Goal: Task Accomplishment & Management: Use online tool/utility

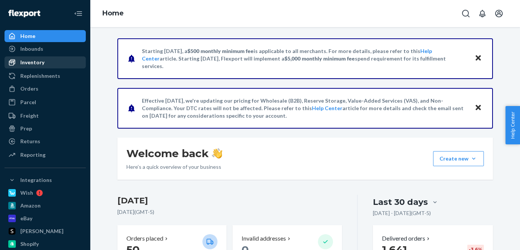
click at [55, 61] on div "Inventory" at bounding box center [45, 62] width 80 height 11
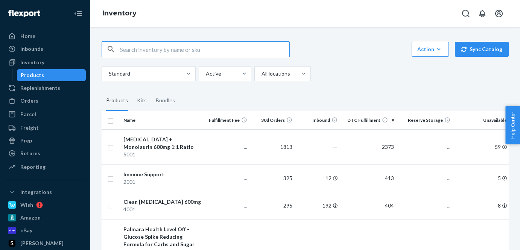
click at [63, 74] on div "Products" at bounding box center [52, 75] width 68 height 11
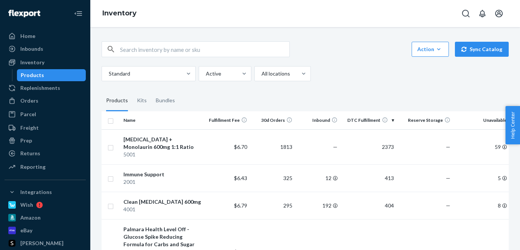
click at [157, 50] on input "text" at bounding box center [204, 49] width 169 height 15
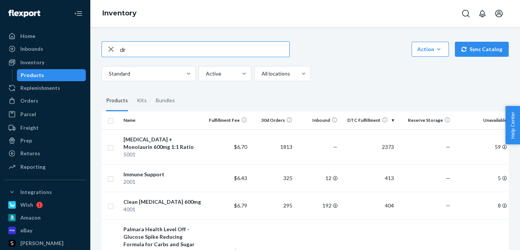
type input "d"
type input "friday"
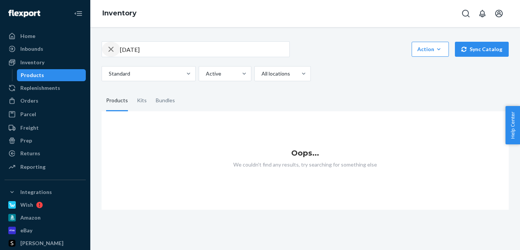
click at [110, 52] on icon "button" at bounding box center [111, 49] width 9 height 15
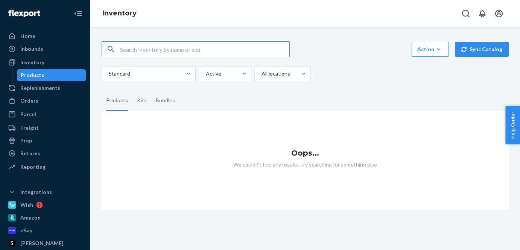
click at [163, 50] on input "text" at bounding box center [204, 49] width 169 height 15
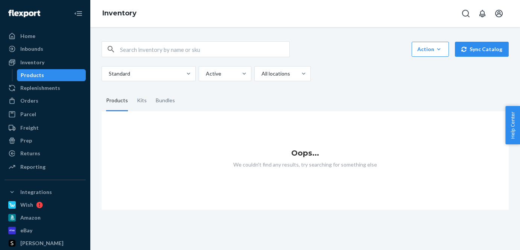
click at [37, 72] on div "Products" at bounding box center [32, 76] width 23 height 8
click at [39, 64] on div "Inventory" at bounding box center [32, 63] width 24 height 8
click at [37, 73] on div "Products" at bounding box center [32, 76] width 23 height 8
click at [37, 61] on div "Inventory" at bounding box center [32, 63] width 24 height 8
click at [32, 97] on div "Orders" at bounding box center [29, 101] width 18 height 8
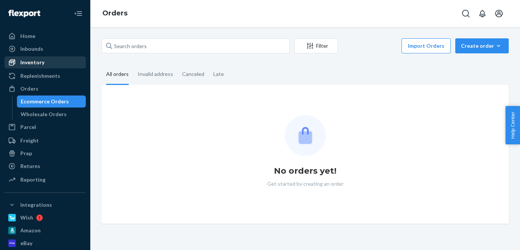
click at [35, 63] on div "Inventory" at bounding box center [32, 63] width 24 height 8
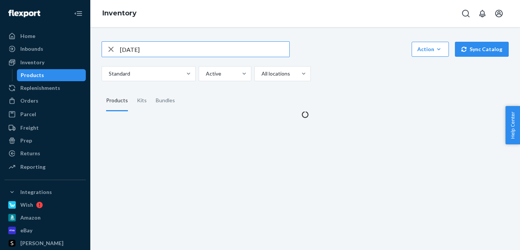
click at [33, 72] on div "Products" at bounding box center [32, 76] width 23 height 8
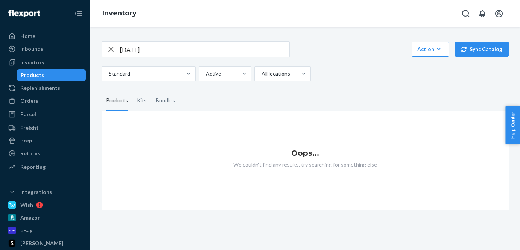
click at [113, 50] on icon "button" at bounding box center [111, 49] width 9 height 15
click at [161, 103] on div "Bundles" at bounding box center [165, 100] width 19 height 21
click at [151, 90] on input "Bundles" at bounding box center [151, 90] width 0 height 0
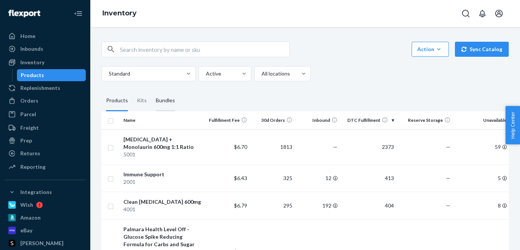
click at [160, 96] on div "Bundles" at bounding box center [165, 100] width 19 height 21
click at [151, 90] on input "Bundles" at bounding box center [151, 90] width 0 height 0
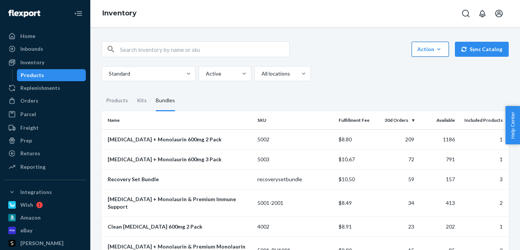
click at [437, 52] on div "Action" at bounding box center [431, 50] width 26 height 8
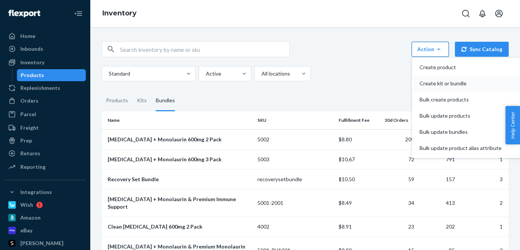
click at [438, 84] on span "Create kit or bundle" at bounding box center [461, 83] width 82 height 5
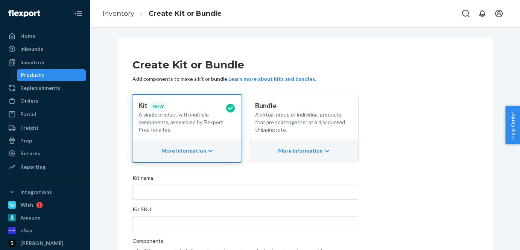
click at [272, 124] on p "A virtual group of individual products that are sold together at a discounted s…" at bounding box center [300, 122] width 91 height 23
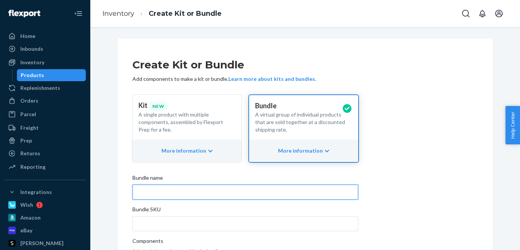
click at [174, 191] on input "Bundle name" at bounding box center [246, 192] width 226 height 15
paste input "Clean [MEDICAL_DATA] + Biofilm: Cyber [DATE] Bundle Info Draft"
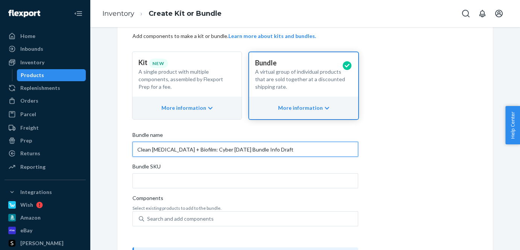
drag, startPoint x: 269, startPoint y: 150, endPoint x: 244, endPoint y: 149, distance: 25.6
click at [244, 149] on input "Clean [MEDICAL_DATA] + Biofilm: Cyber [DATE] Bundle Info Draft" at bounding box center [246, 149] width 226 height 15
type input "Clean [MEDICAL_DATA] + Biofilm: Cyber [DATE] Bundle"
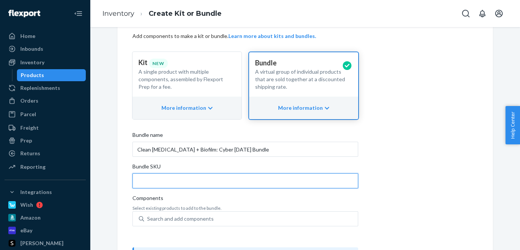
click at [197, 183] on input "Bundle SKU" at bounding box center [246, 181] width 226 height 15
type input "B"
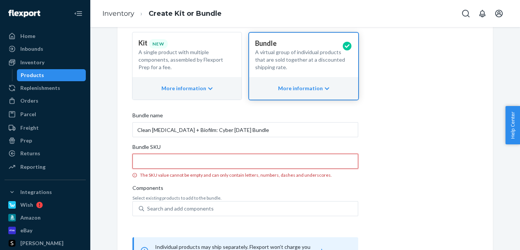
scroll to position [63, 0]
paste input "4001"
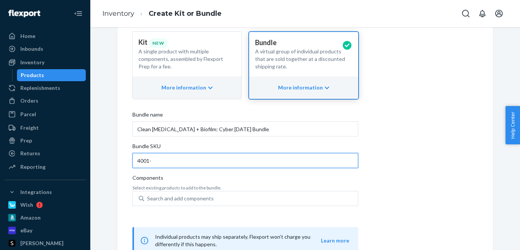
paste input "PH6001"
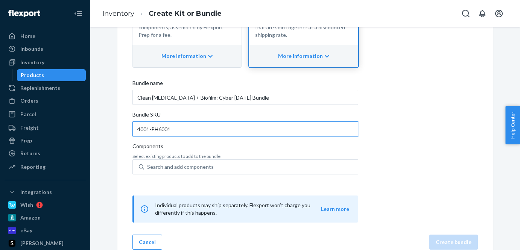
scroll to position [107, 0]
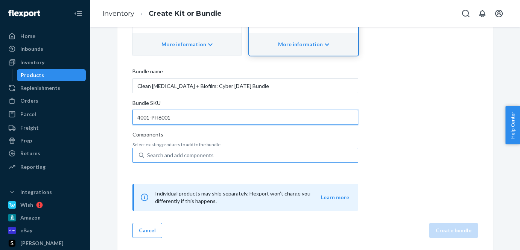
type input "4001-PH6001"
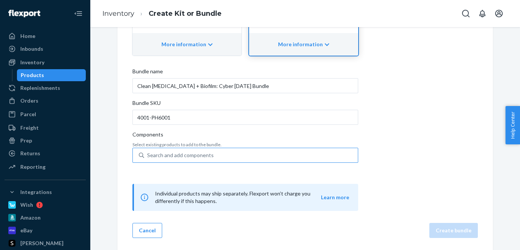
click at [240, 154] on div "Search and add components" at bounding box center [251, 156] width 214 height 14
click at [148, 154] on input "Search and add components" at bounding box center [147, 156] width 1 height 8
click at [240, 154] on div "Search and add components" at bounding box center [251, 156] width 214 height 14
click at [148, 154] on input "0 results available. Use Up and Down to choose options, press Enter to select t…" at bounding box center [147, 156] width 1 height 8
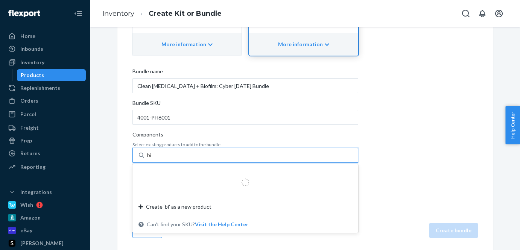
type input "bio"
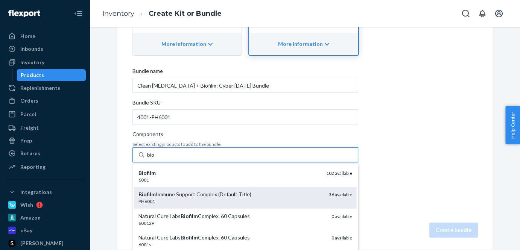
click at [212, 202] on div "PH6001" at bounding box center [231, 201] width 185 height 6
click at [155, 159] on input "bio" at bounding box center [151, 155] width 8 height 8
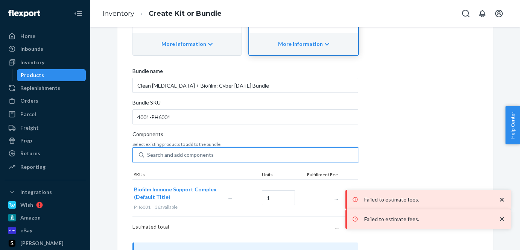
click at [233, 154] on div "Search and add components" at bounding box center [251, 155] width 214 height 14
click at [148, 154] on input "0 results available. Select is focused ,type to refine list, press Down to open…" at bounding box center [147, 155] width 1 height 8
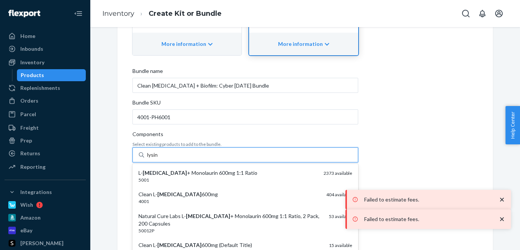
type input "[MEDICAL_DATA]"
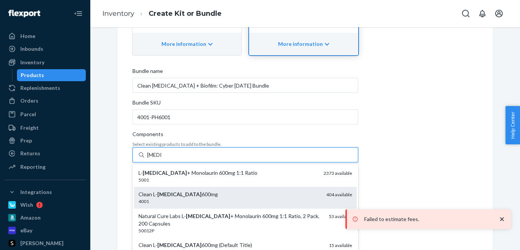
click at [212, 197] on div "Clean [MEDICAL_DATA] 600mg" at bounding box center [230, 195] width 182 height 8
click at [162, 159] on input "[MEDICAL_DATA]" at bounding box center [154, 155] width 14 height 8
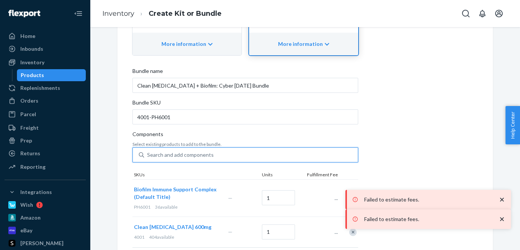
scroll to position [197, 0]
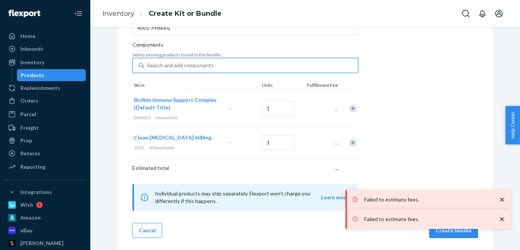
click at [445, 235] on button "Create bundle" at bounding box center [454, 230] width 49 height 15
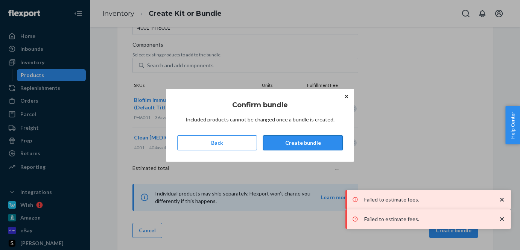
click at [323, 145] on button "Create bundle" at bounding box center [303, 143] width 80 height 15
